Goal: Information Seeking & Learning: Learn about a topic

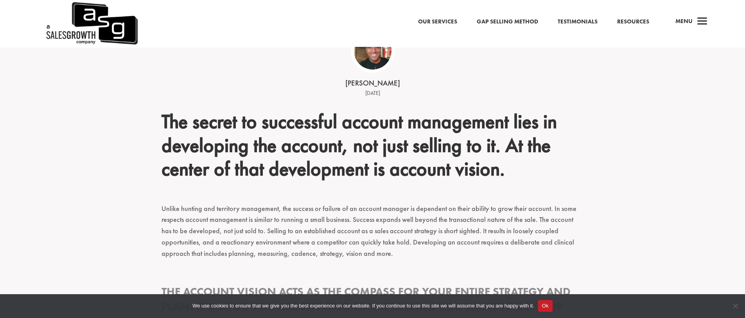
scroll to position [201, 0]
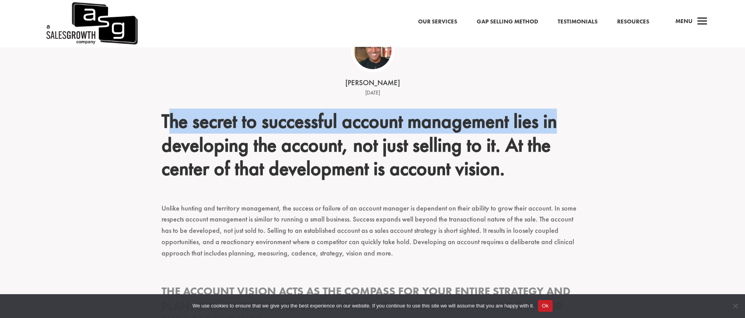
drag, startPoint x: 166, startPoint y: 122, endPoint x: 560, endPoint y: 127, distance: 394.5
click at [560, 127] on h2 "The secret to successful account management lies in developing the account, not…" at bounding box center [372, 146] width 422 height 75
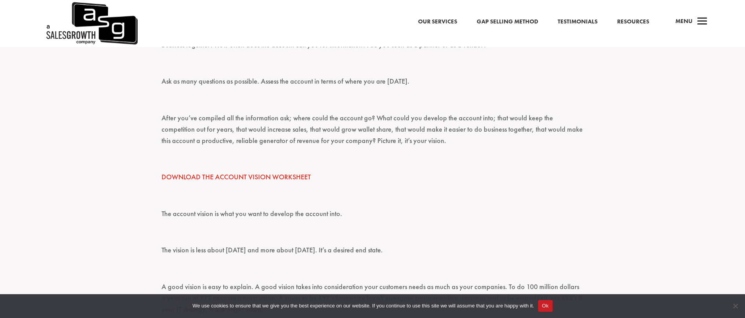
scroll to position [616, 0]
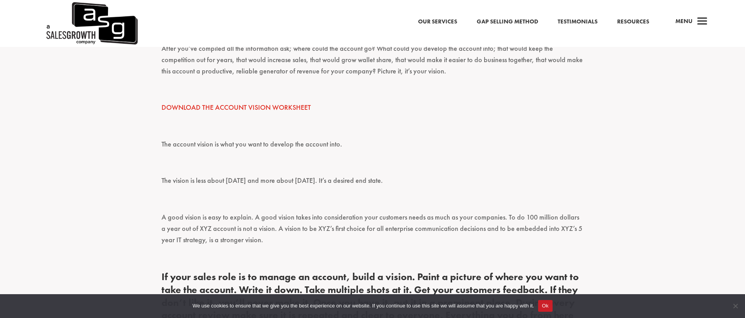
click at [282, 107] on link "DOWNLOAD THE ACCOUNT VISION WORKSHEET" at bounding box center [235, 107] width 149 height 9
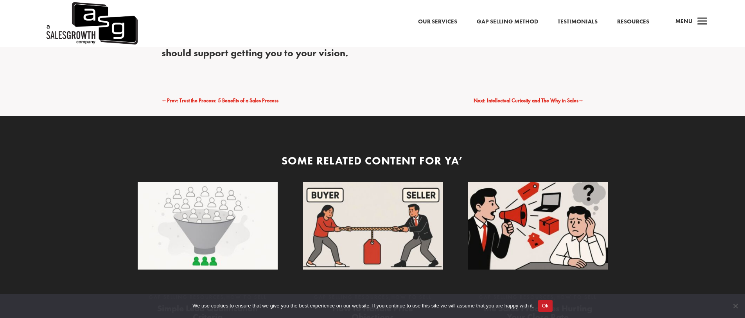
scroll to position [977, 0]
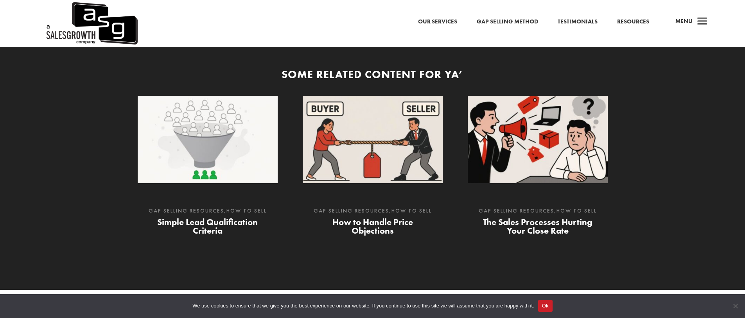
click at [193, 225] on link "Simple Lead Qualification Criteria" at bounding box center [207, 227] width 100 height 20
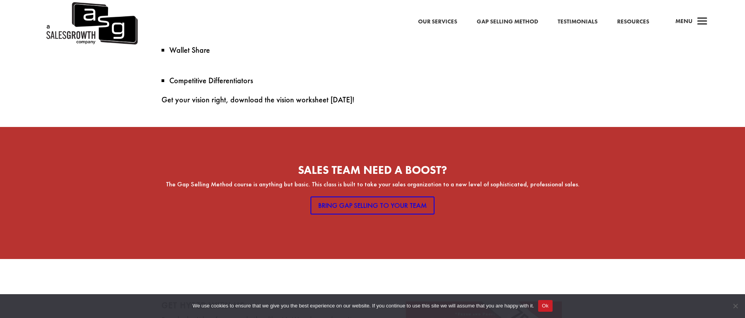
scroll to position [679, 0]
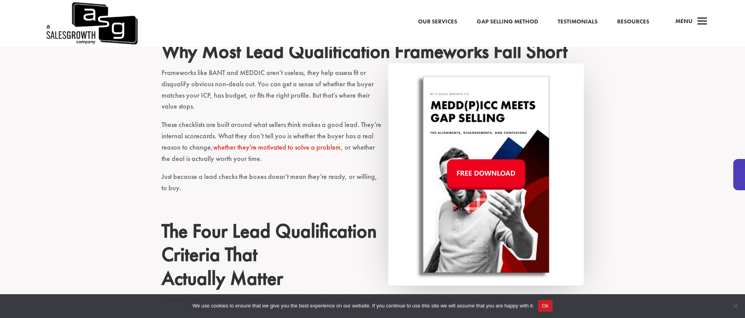
scroll to position [399, 0]
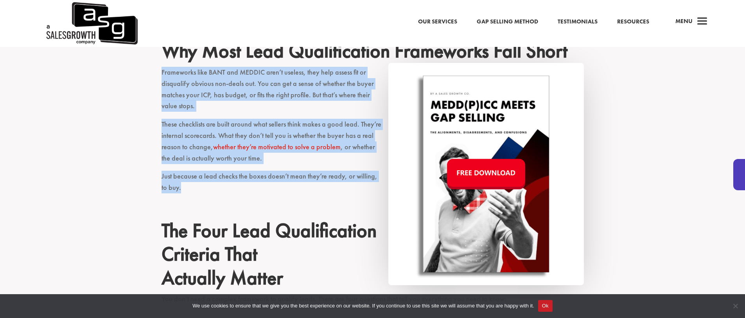
drag, startPoint x: 162, startPoint y: 71, endPoint x: 183, endPoint y: 190, distance: 120.4
copy div "Frameworks like BANT and MEDDIC aren’t useless, they help assess fit or disqual…"
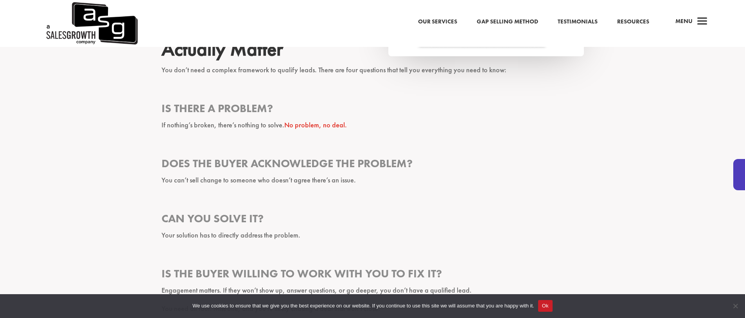
scroll to position [675, 0]
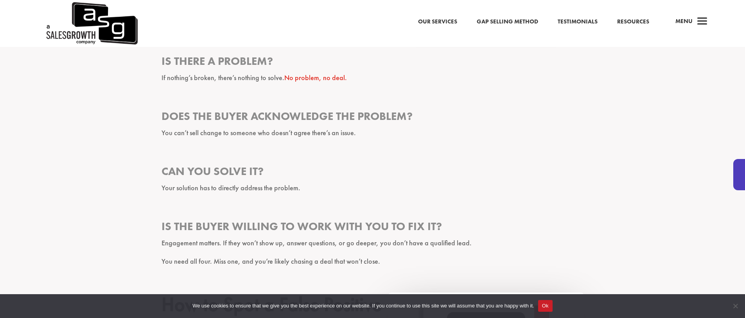
click at [317, 79] on link "No problem, no deal." at bounding box center [315, 77] width 63 height 9
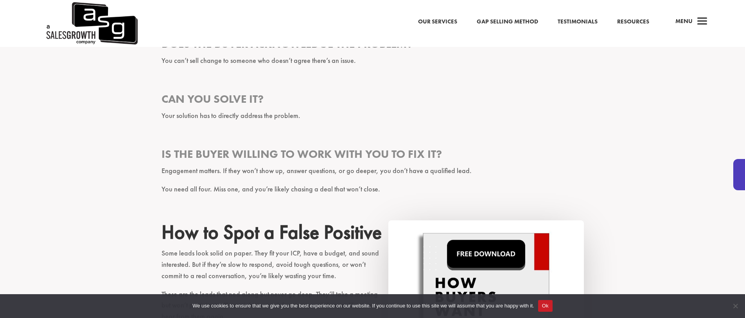
scroll to position [777, 0]
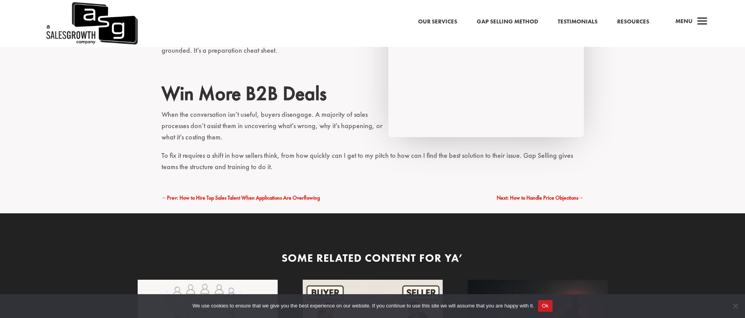
scroll to position [859, 0]
